Goal: Transaction & Acquisition: Download file/media

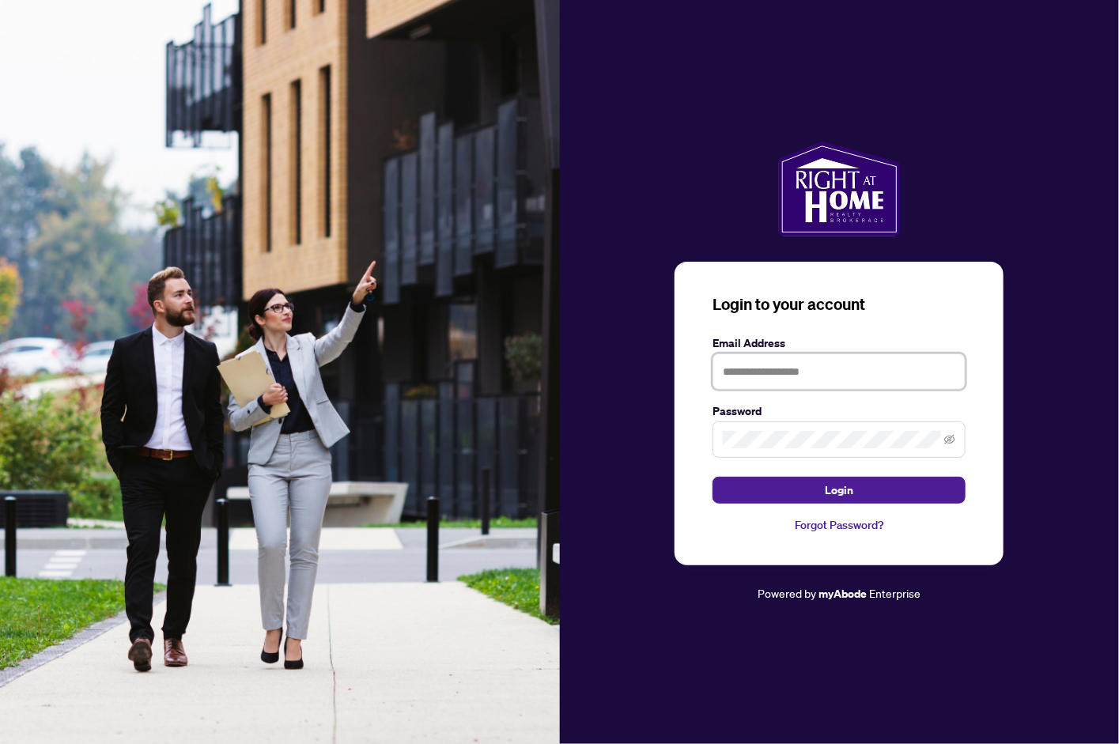
click at [747, 371] on input "text" at bounding box center [839, 372] width 253 height 36
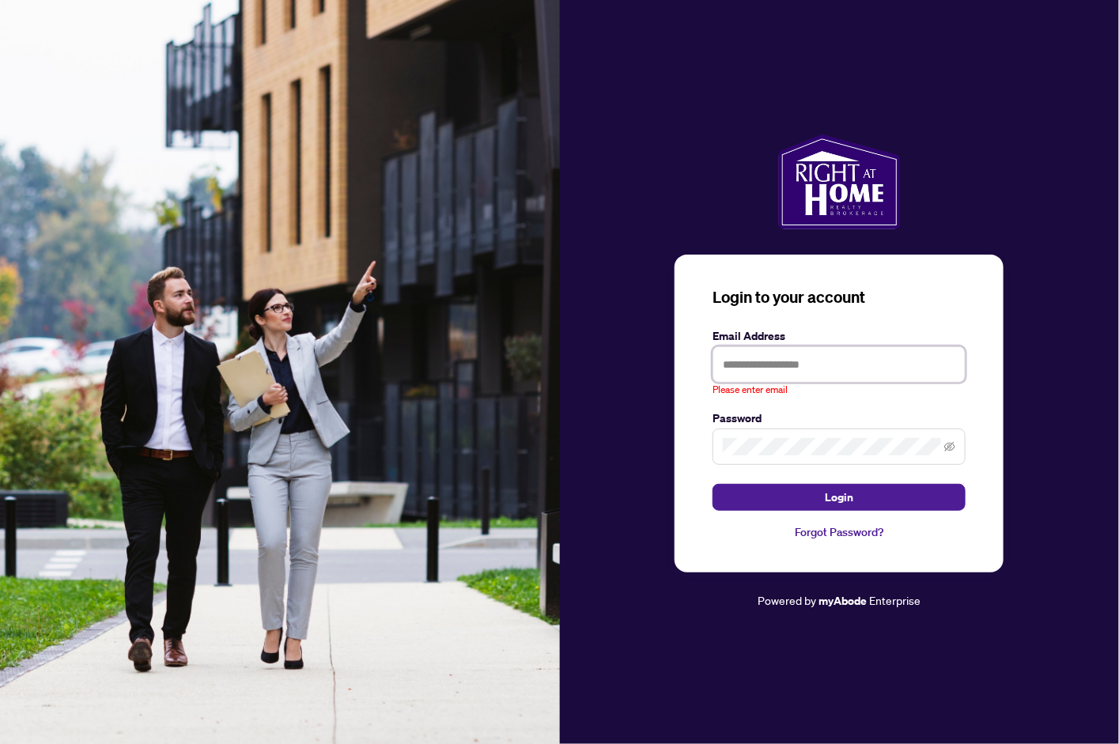
type input "**********"
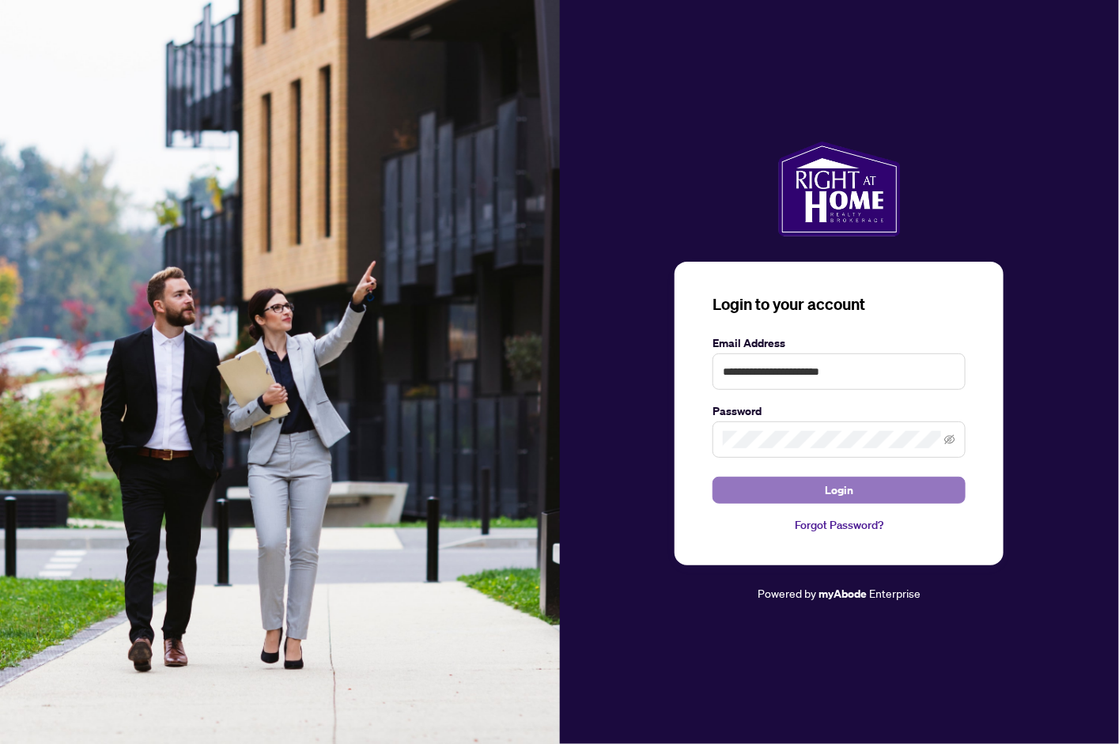
click at [782, 497] on button "Login" at bounding box center [839, 490] width 253 height 27
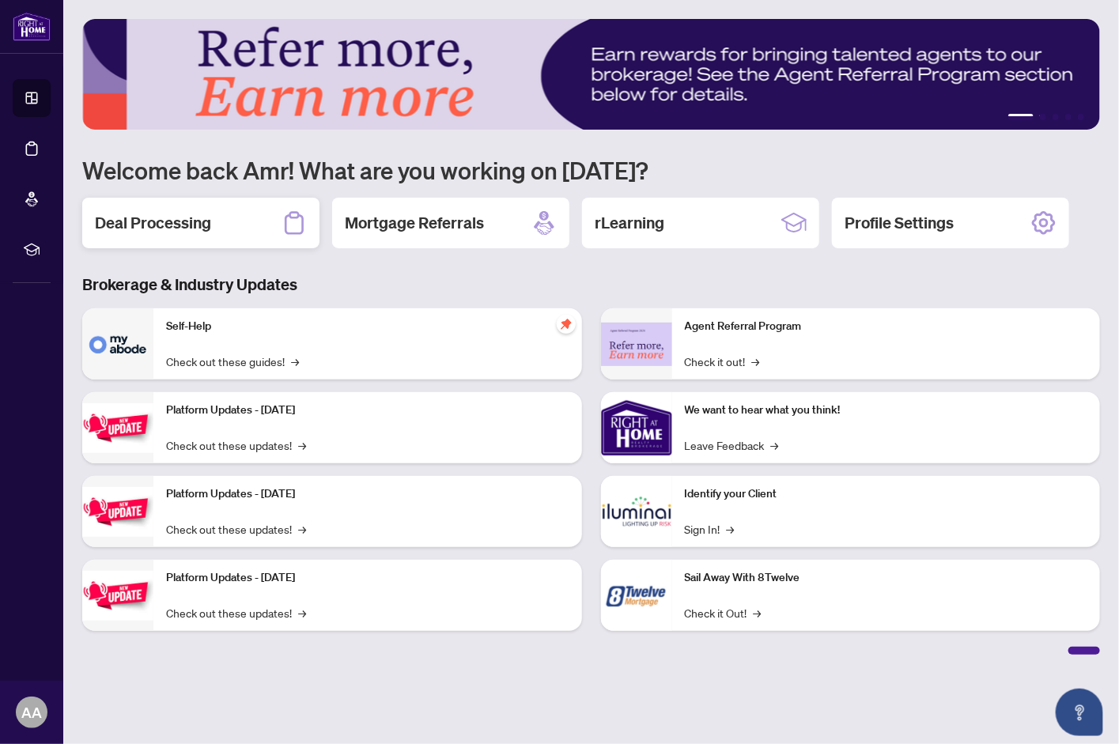
click at [183, 219] on h2 "Deal Processing" at bounding box center [153, 223] width 116 height 22
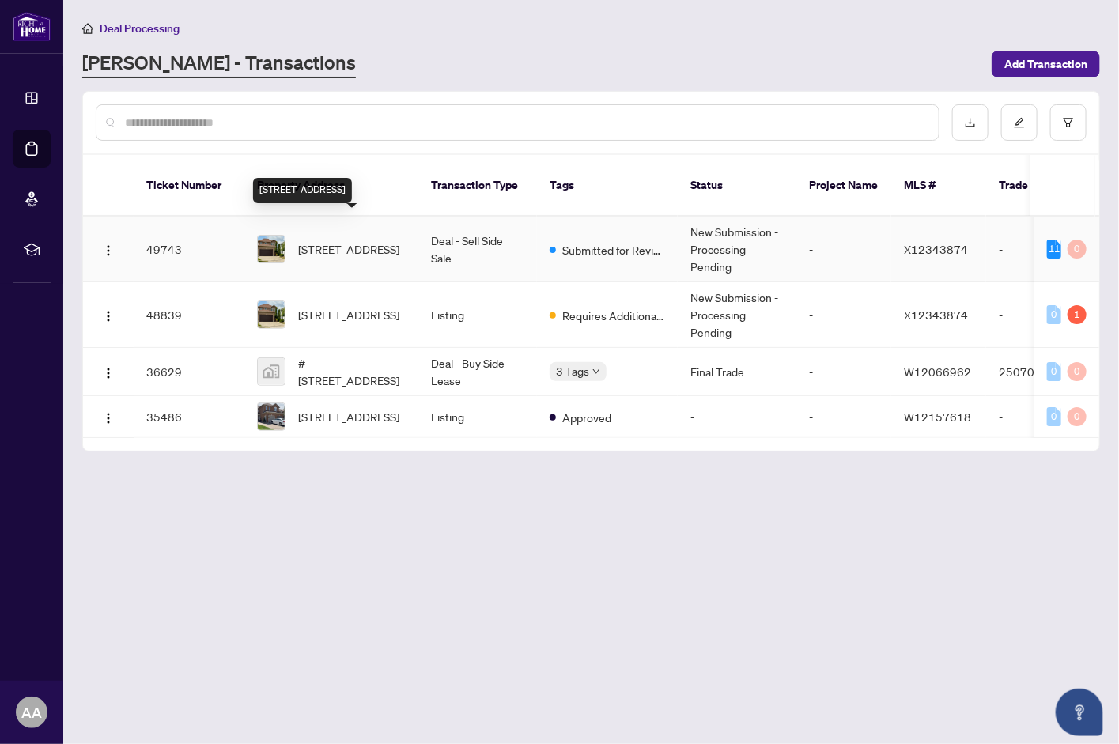
click at [317, 240] on span "[STREET_ADDRESS]" at bounding box center [348, 248] width 101 height 17
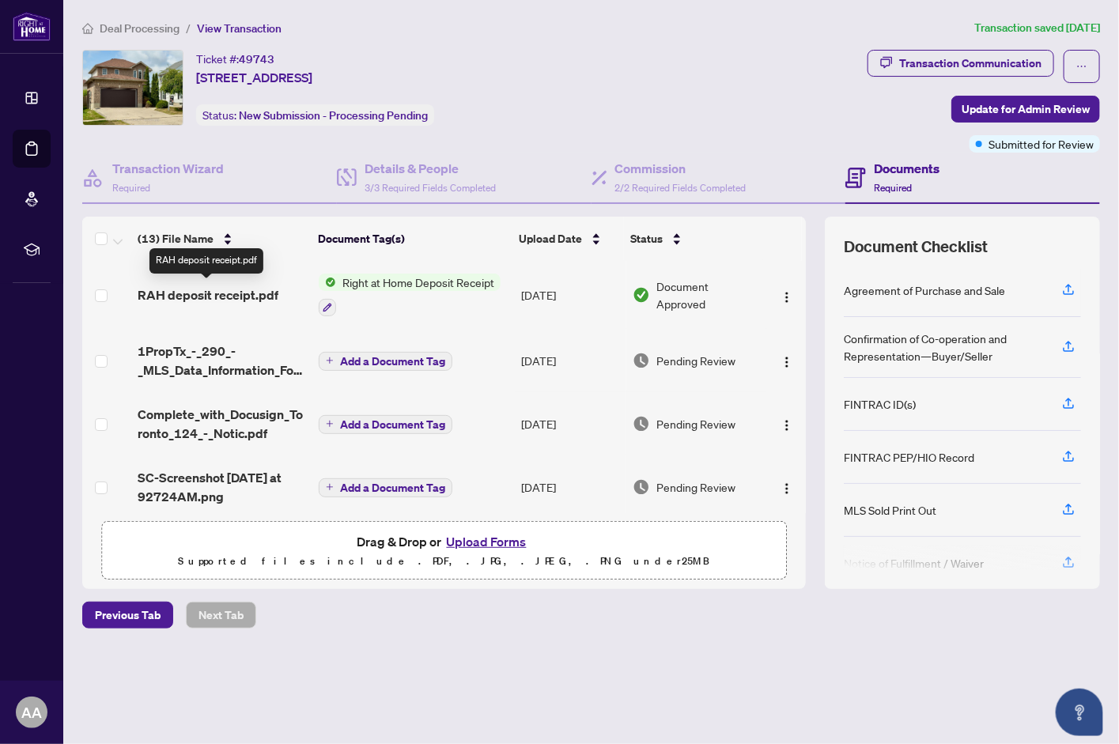
click at [210, 296] on span "RAH deposit receipt.pdf" at bounding box center [208, 295] width 141 height 19
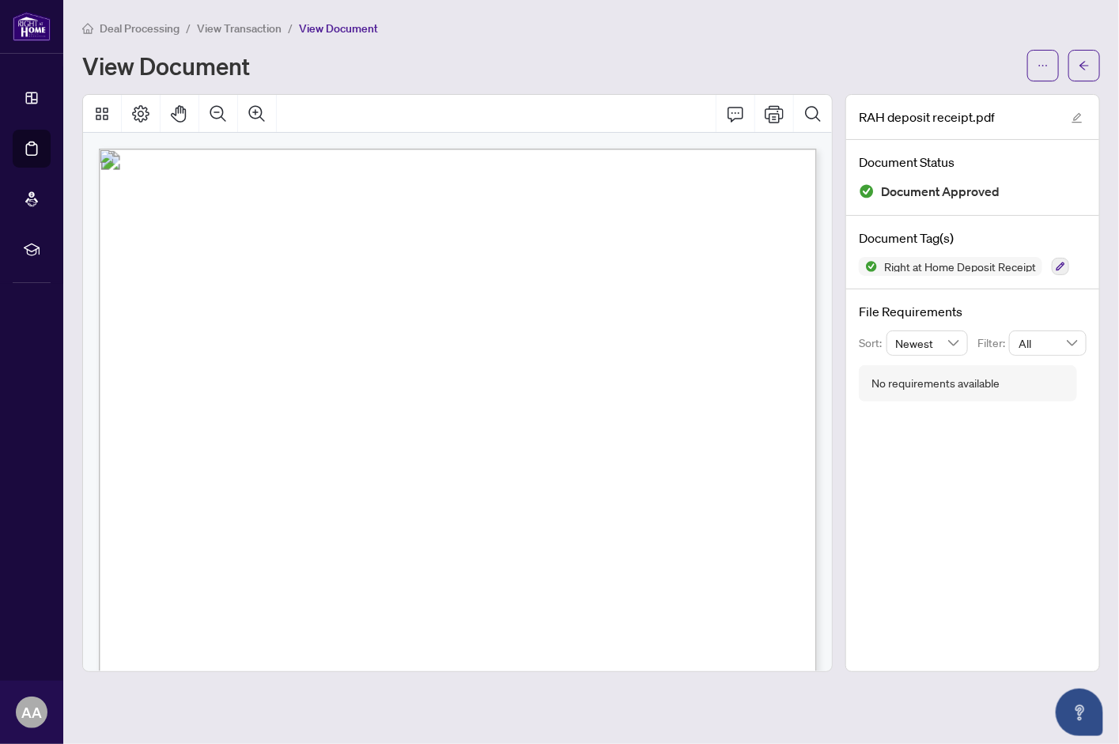
click at [244, 205] on span "[STREET_ADDRESS][PERSON_NAME]" at bounding box center [241, 205] width 210 height 13
click at [304, 202] on span "[STREET_ADDRESS][PERSON_NAME]" at bounding box center [241, 205] width 210 height 13
click at [734, 112] on icon "Comment" at bounding box center [735, 113] width 19 height 19
click at [1041, 66] on icon "ellipsis" at bounding box center [1043, 65] width 11 height 11
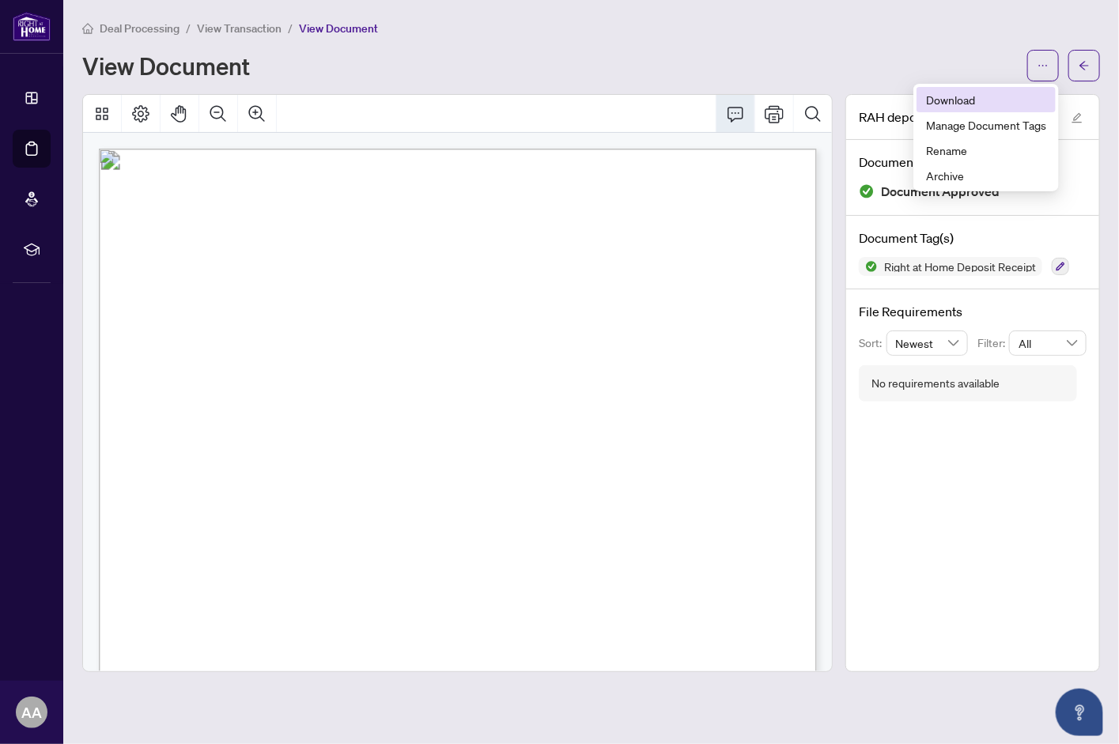
click at [975, 99] on span "Download" at bounding box center [986, 99] width 120 height 17
